Goal: Transaction & Acquisition: Purchase product/service

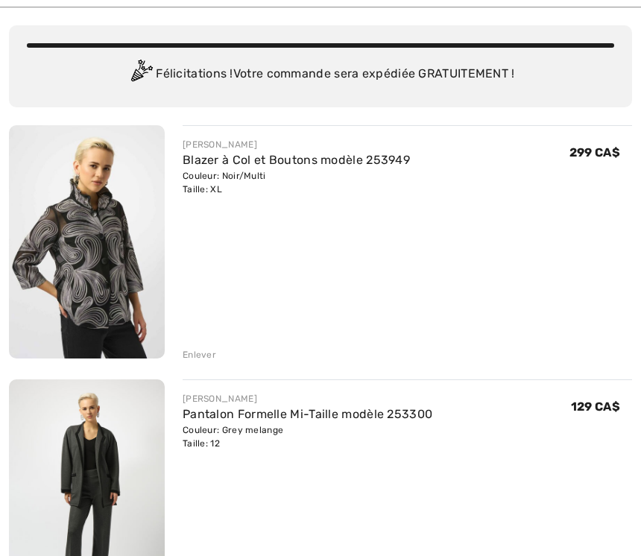
scroll to position [95, 0]
click at [190, 349] on div "Enlever" at bounding box center [199, 354] width 34 height 13
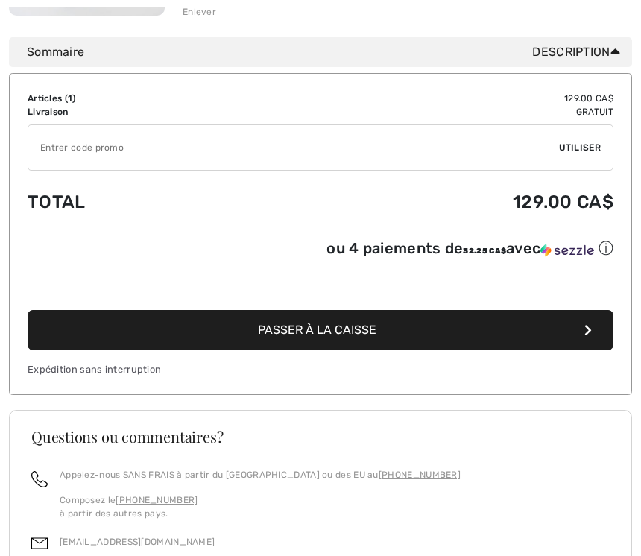
scroll to position [439, 0]
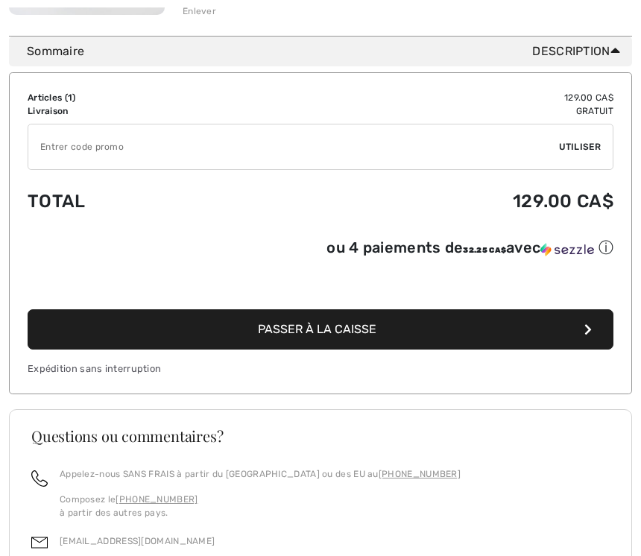
click at [299, 336] on span "Passer à la caisse" at bounding box center [317, 329] width 118 height 14
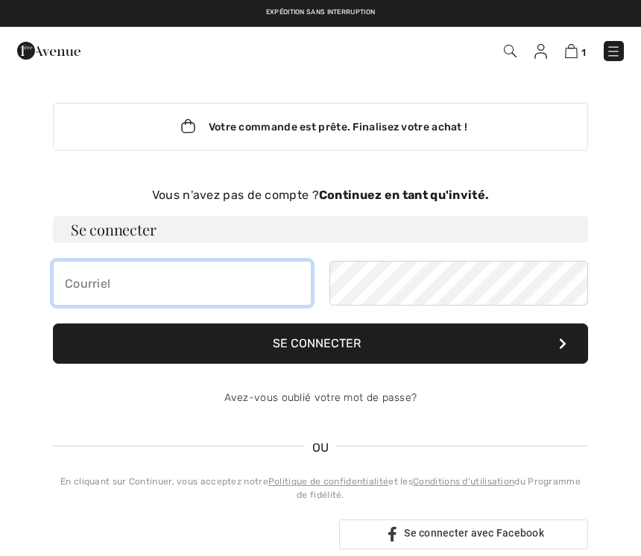
click at [96, 289] on input "email" at bounding box center [182, 283] width 258 height 45
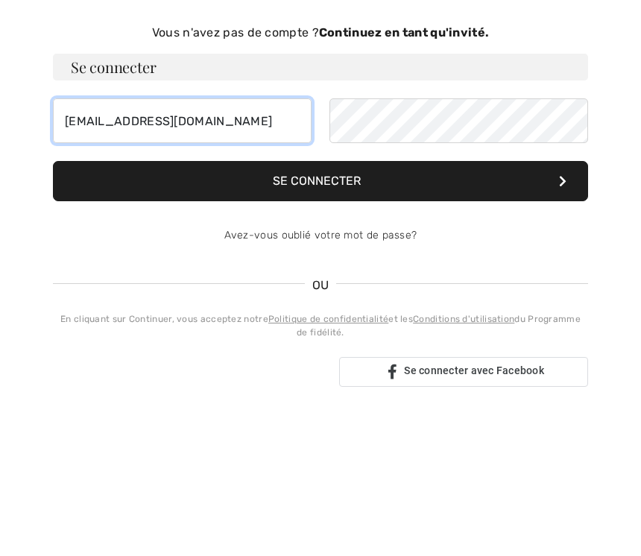
type input "[EMAIL_ADDRESS][DOMAIN_NAME]"
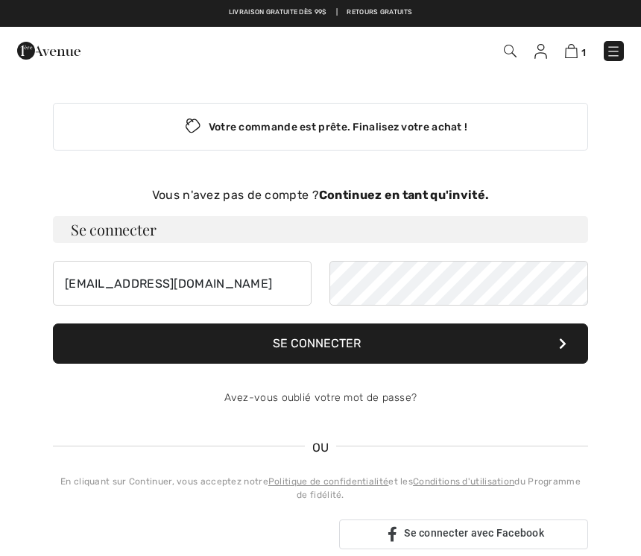
click at [339, 200] on strong "Continuez en tant qu'invité." at bounding box center [404, 195] width 170 height 14
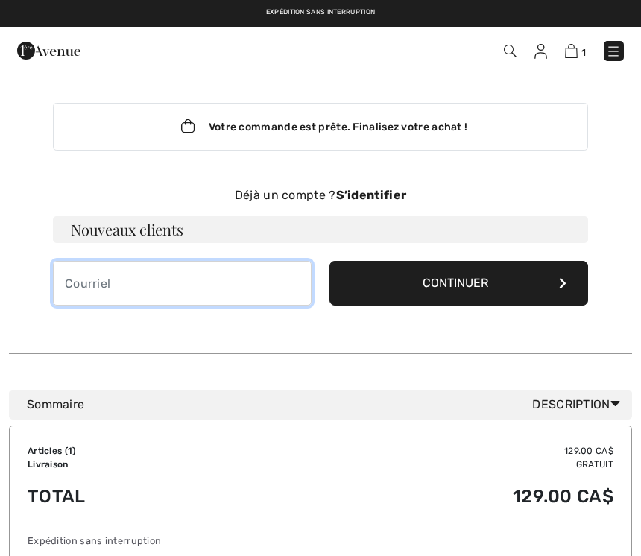
click at [89, 290] on input "email" at bounding box center [182, 283] width 258 height 45
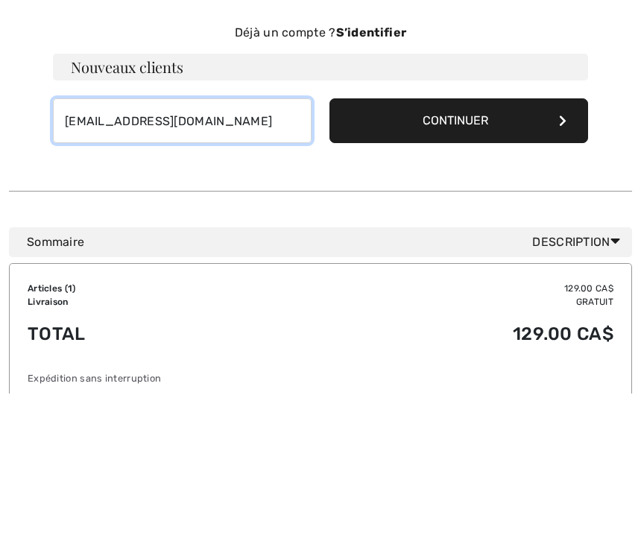
type input "[EMAIL_ADDRESS][DOMAIN_NAME]"
click at [436, 261] on button "Continuer" at bounding box center [458, 283] width 258 height 45
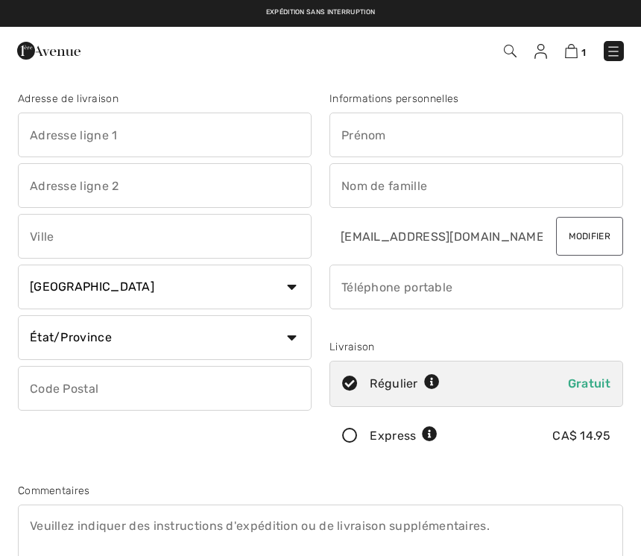
click at [67, 133] on input "text" at bounding box center [164, 134] width 293 height 45
type input "[STREET_ADDRESS]. 111"
click at [34, 235] on input "text" at bounding box center [164, 236] width 293 height 45
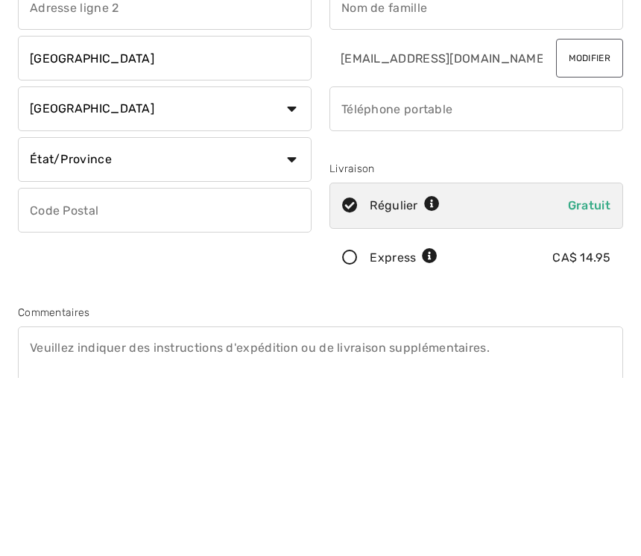
type input "[GEOGRAPHIC_DATA]"
click at [295, 315] on select "État/Province [GEOGRAPHIC_DATA][PERSON_NAME][GEOGRAPHIC_DATA] [GEOGRAPHIC_DATA]…" at bounding box center [164, 337] width 293 height 45
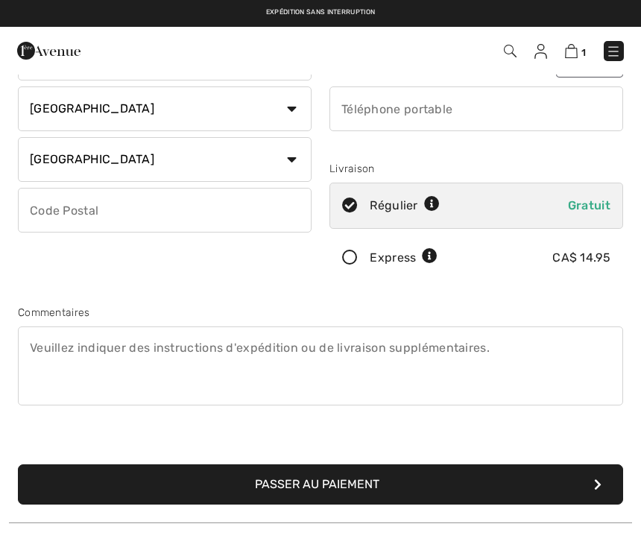
click at [105, 168] on select "État/Province [GEOGRAPHIC_DATA][PERSON_NAME][GEOGRAPHIC_DATA] [GEOGRAPHIC_DATA]…" at bounding box center [164, 159] width 293 height 45
click at [283, 160] on select "État/Province [GEOGRAPHIC_DATA][PERSON_NAME][GEOGRAPHIC_DATA] [GEOGRAPHIC_DATA]…" at bounding box center [164, 159] width 293 height 45
select select "QC"
click at [54, 195] on input "text" at bounding box center [164, 210] width 293 height 45
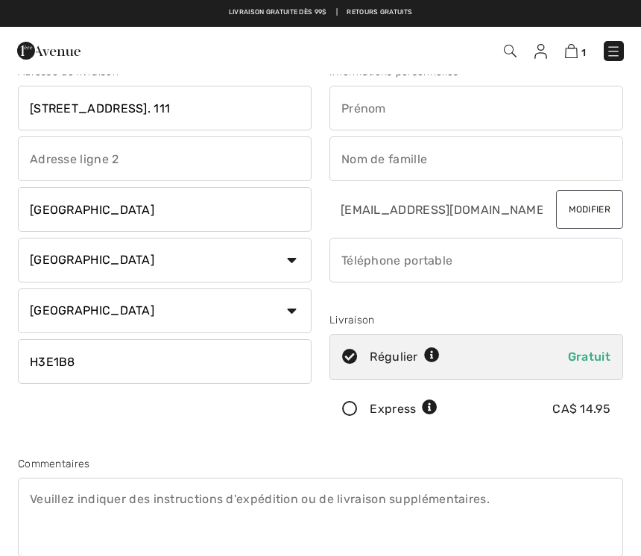
scroll to position [0, 0]
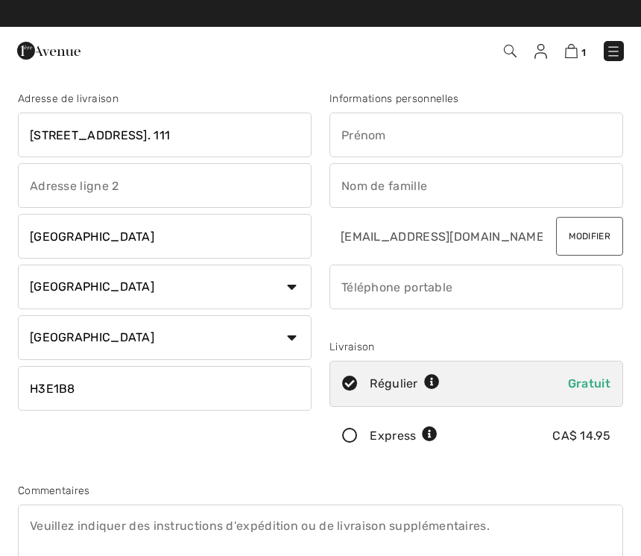
type input "H3E1B8"
click at [367, 146] on input "text" at bounding box center [475, 134] width 293 height 45
type input "[PERSON_NAME]"
click at [431, 191] on input "text" at bounding box center [475, 185] width 293 height 45
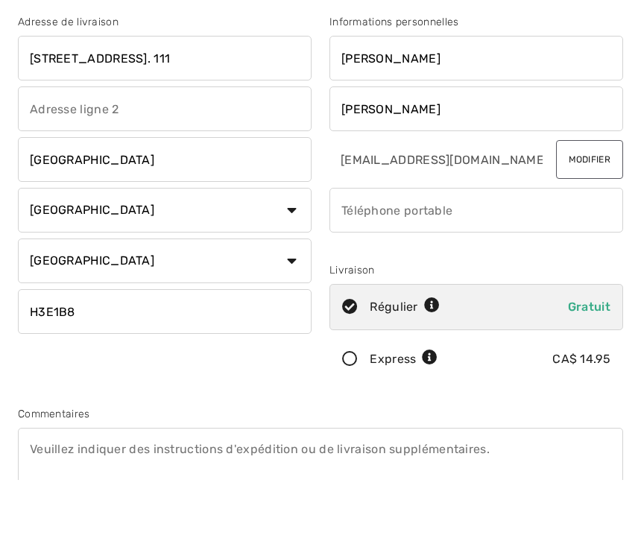
type input "[PERSON_NAME]"
click at [483, 264] on input "phone" at bounding box center [475, 286] width 293 height 45
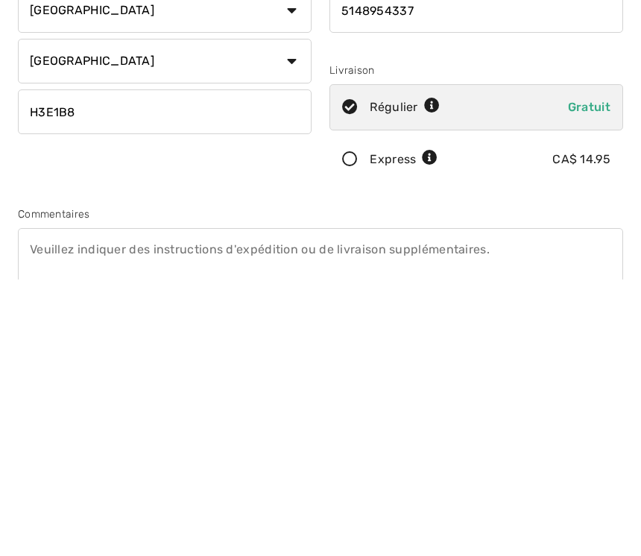
type input "5148954337"
click at [358, 413] on div "Express CA$ 14.95" at bounding box center [475, 436] width 293 height 46
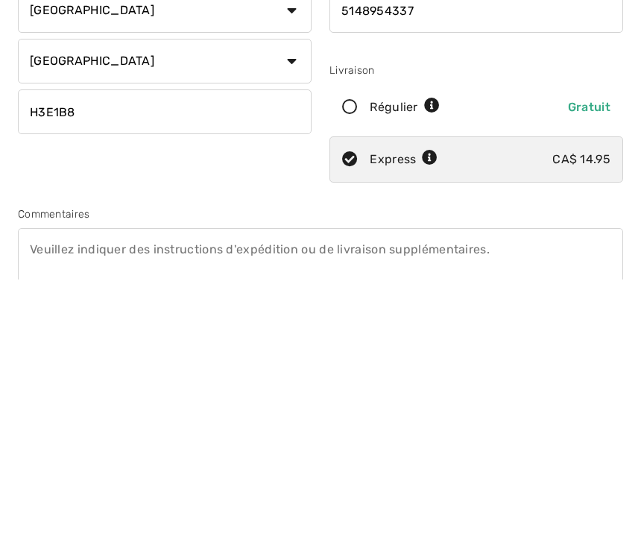
scroll to position [276, 0]
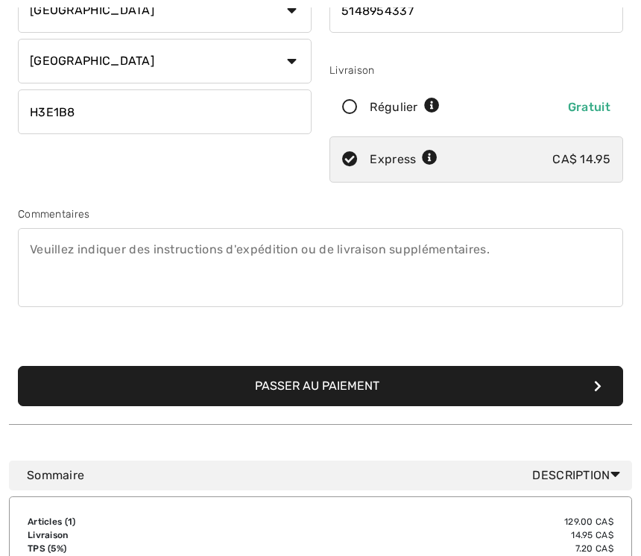
click at [363, 382] on button "Passer au paiement" at bounding box center [320, 386] width 605 height 40
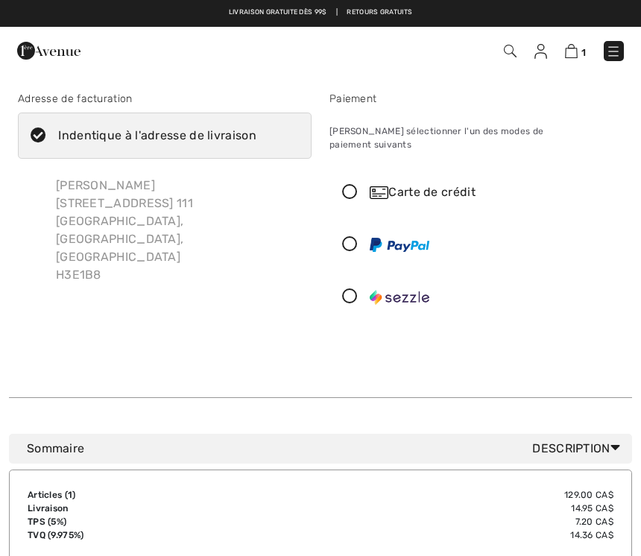
click at [342, 185] on icon at bounding box center [349, 193] width 39 height 16
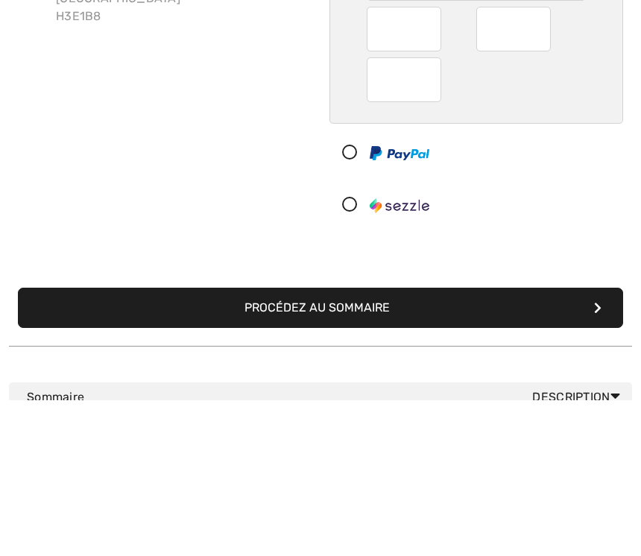
scroll to position [258, 0]
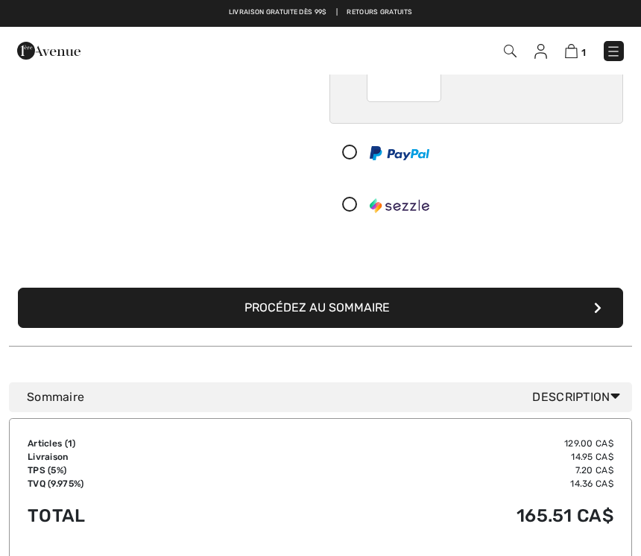
click at [366, 294] on button "Procédez au sommaire" at bounding box center [320, 308] width 605 height 40
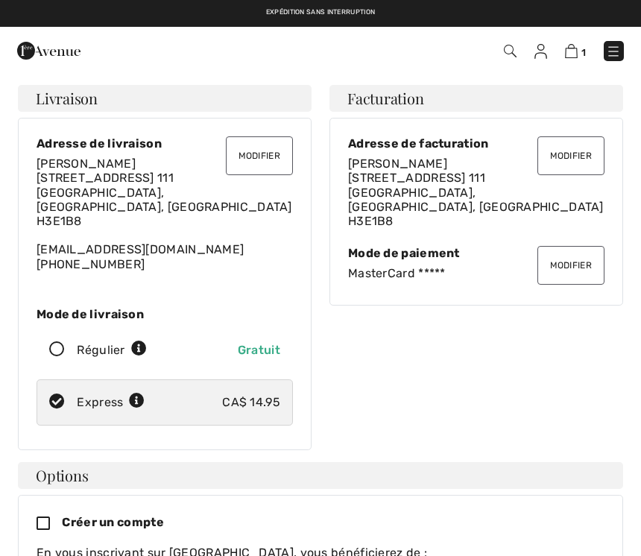
click at [253, 151] on button "Modifier" at bounding box center [259, 155] width 67 height 39
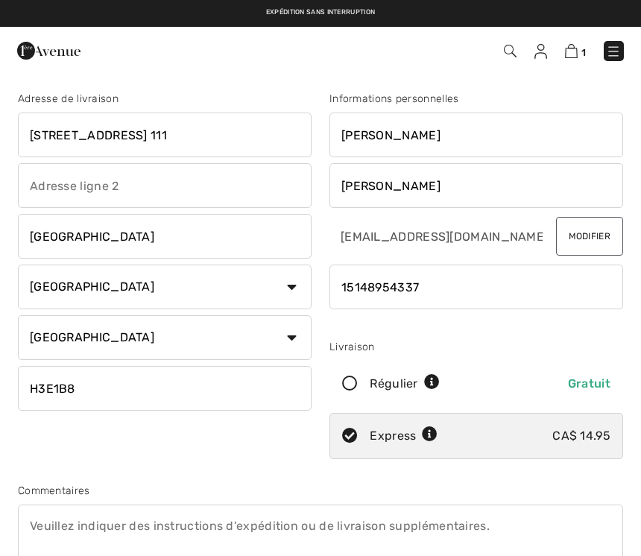
click at [54, 139] on input "[STREET_ADDRESS] 111" at bounding box center [164, 134] width 293 height 45
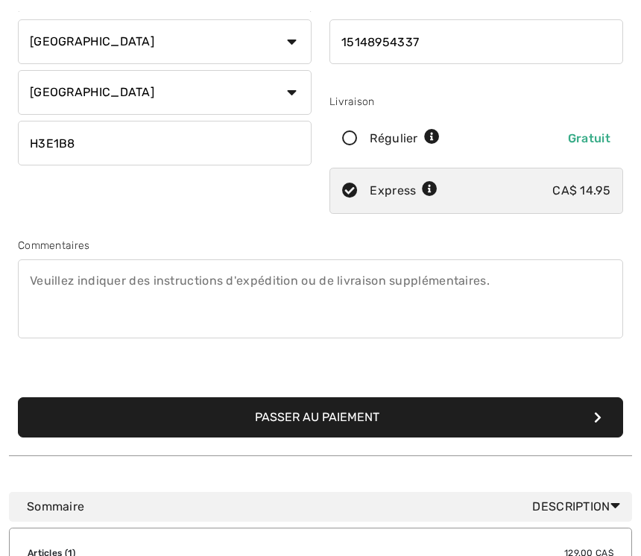
scroll to position [258, 0]
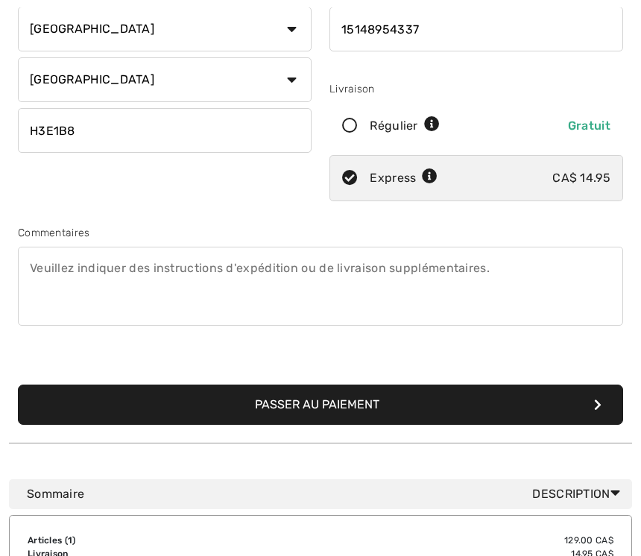
type input "220 Rue Berlioz, App. 111"
click at [470, 399] on button "Passer au paiement" at bounding box center [320, 404] width 605 height 40
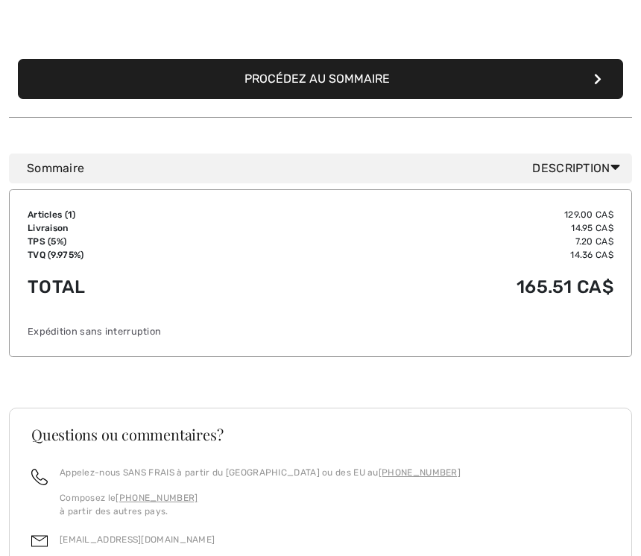
scroll to position [487, 0]
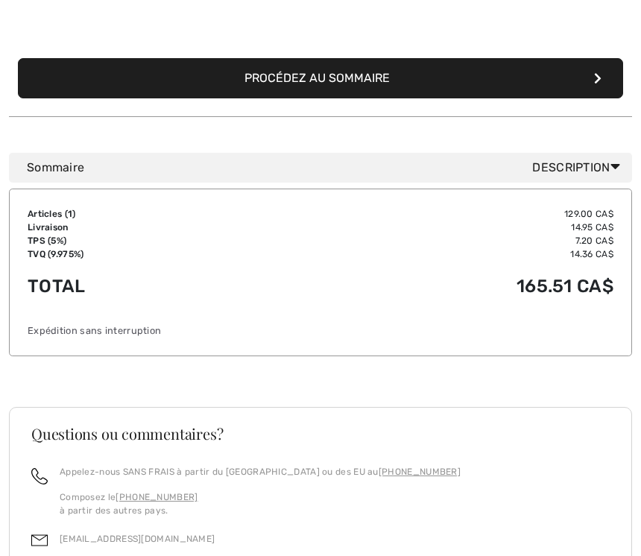
click at [333, 66] on button "Procédez au sommaire" at bounding box center [320, 79] width 605 height 40
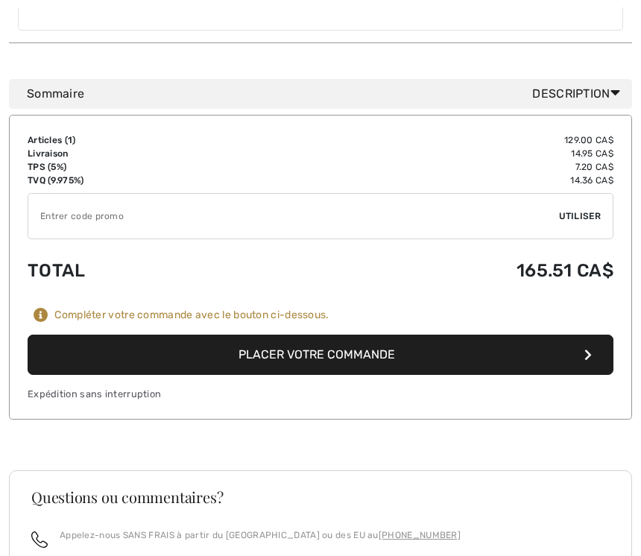
scroll to position [1178, 0]
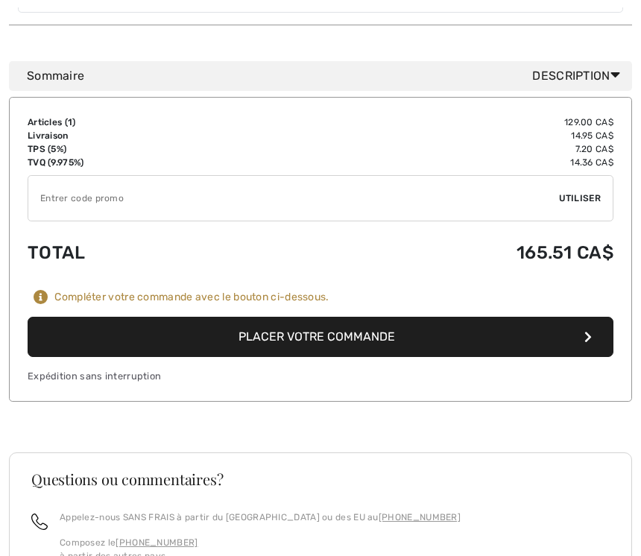
click at [294, 327] on button "Placer votre commande" at bounding box center [320, 337] width 585 height 40
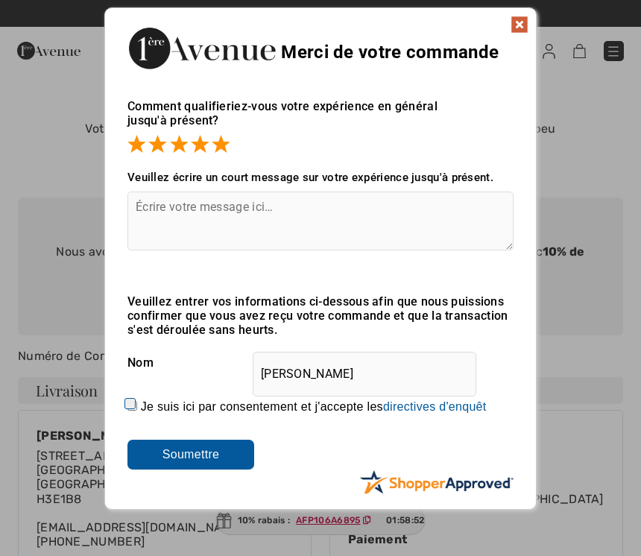
click at [137, 401] on input "Je suis ici par consentement et j'accepte les En soumettant une évaluation, vou…" at bounding box center [132, 406] width 10 height 10
checkbox input "true"
click at [177, 463] on input "Soumettre" at bounding box center [190, 454] width 127 height 30
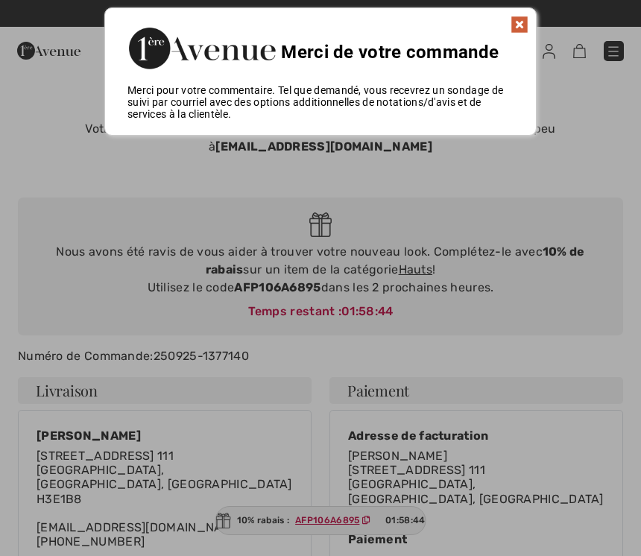
click at [304, 523] on div at bounding box center [320, 278] width 641 height 556
click at [327, 511] on div at bounding box center [320, 278] width 641 height 556
click at [333, 515] on div at bounding box center [320, 278] width 641 height 556
click at [339, 526] on div at bounding box center [320, 278] width 641 height 556
click at [331, 523] on div at bounding box center [320, 278] width 641 height 556
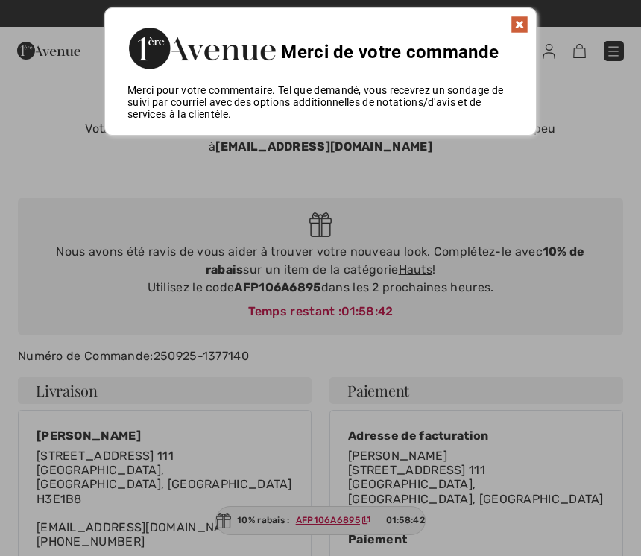
click at [322, 528] on div at bounding box center [320, 278] width 641 height 556
click at [316, 525] on div at bounding box center [320, 278] width 641 height 556
click at [314, 515] on div at bounding box center [320, 278] width 641 height 556
click at [314, 521] on div at bounding box center [320, 278] width 641 height 556
click at [313, 511] on div at bounding box center [320, 278] width 641 height 556
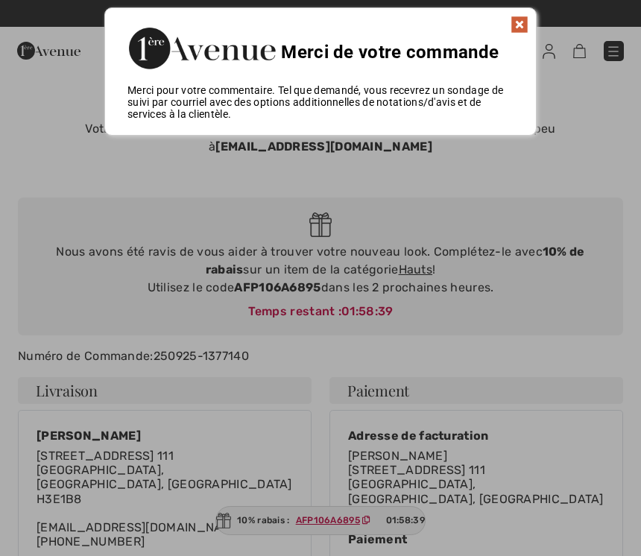
click at [317, 525] on div at bounding box center [320, 278] width 641 height 556
